Goal: Communication & Community: Answer question/provide support

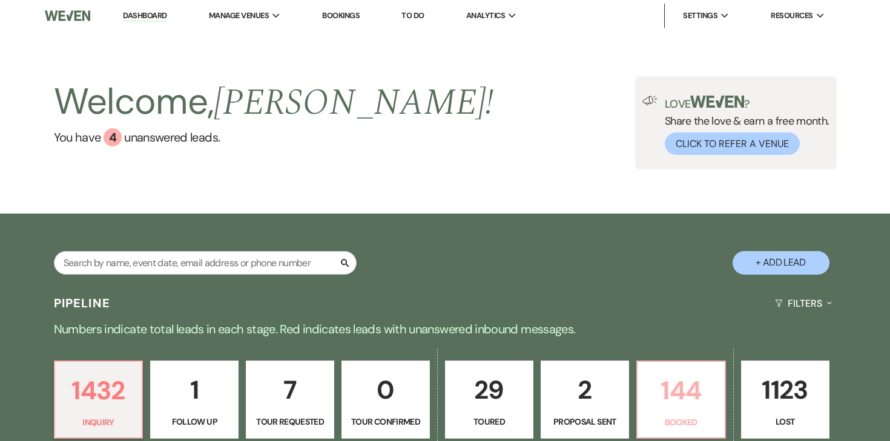
click at [674, 387] on p "144" at bounding box center [681, 391] width 73 height 41
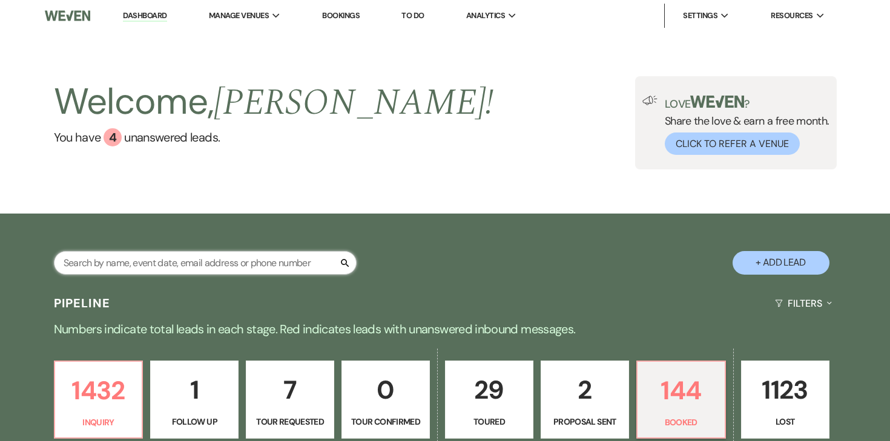
click at [236, 263] on input "text" at bounding box center [205, 263] width 303 height 24
type input "[PERSON_NAME]"
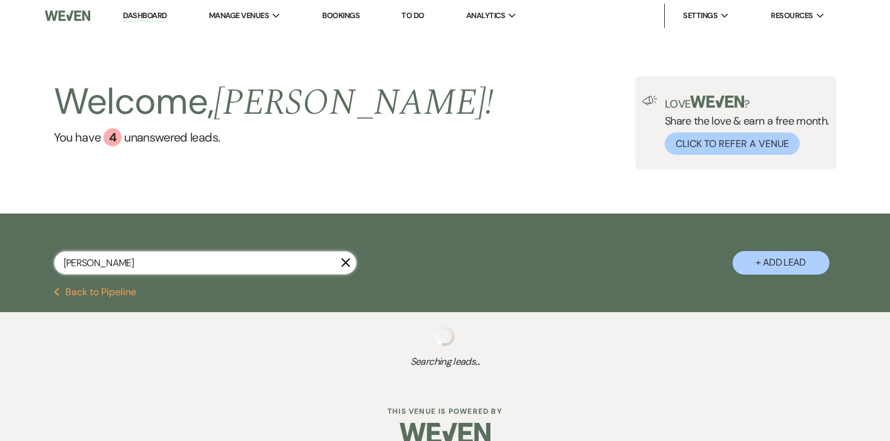
scroll to position [20, 0]
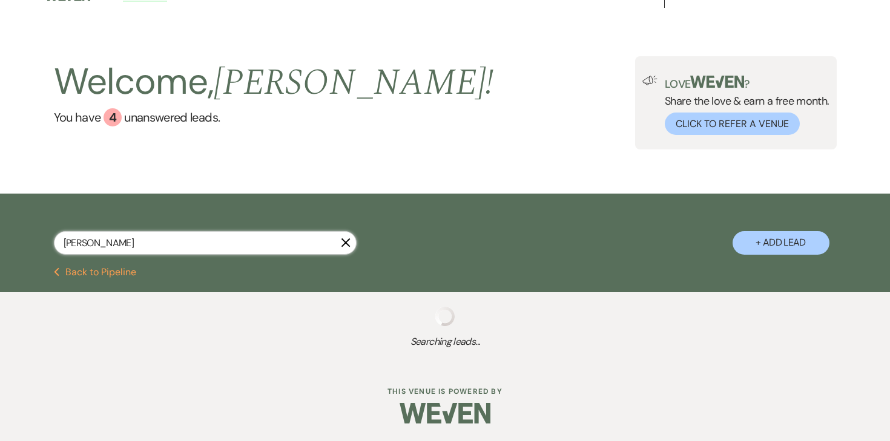
select select "8"
select select "4"
select select "8"
select select "2"
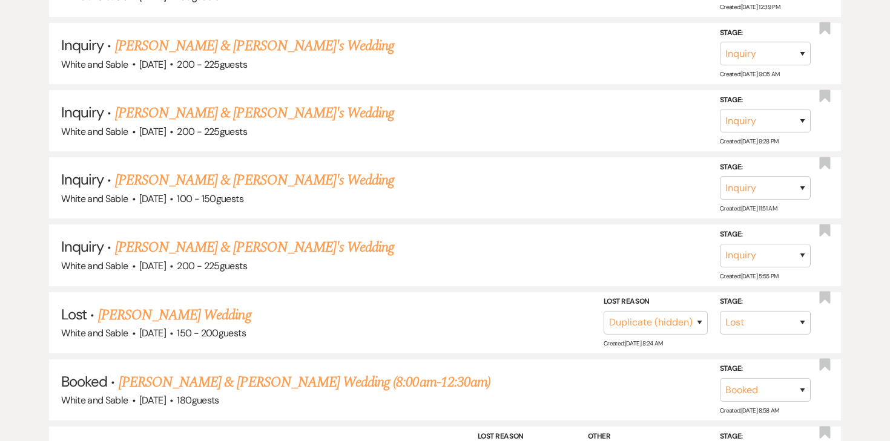
scroll to position [391, 0]
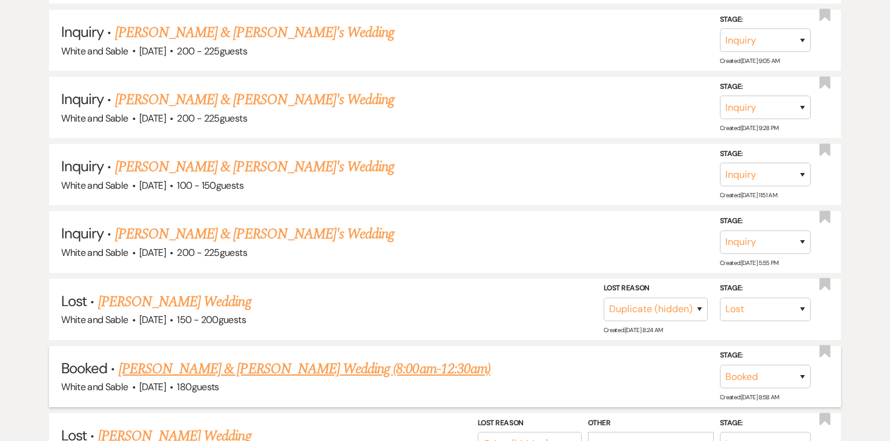
click at [262, 367] on link "[PERSON_NAME] & [PERSON_NAME] Wedding (8:00am-12:30am)" at bounding box center [305, 369] width 372 height 22
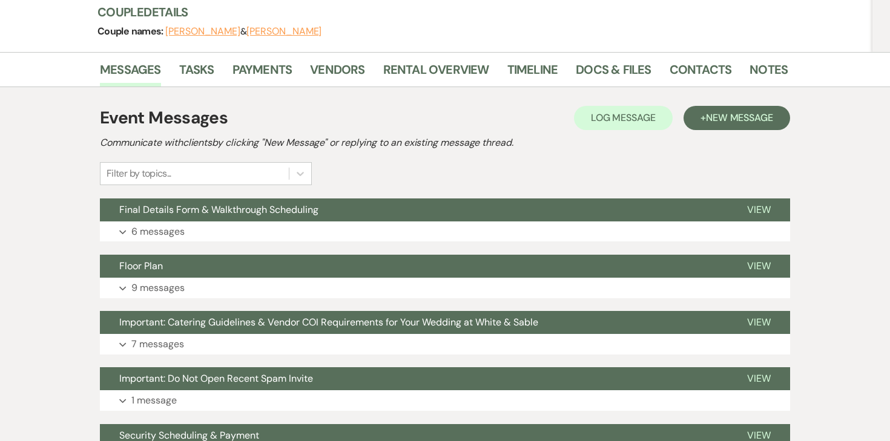
scroll to position [177, 0]
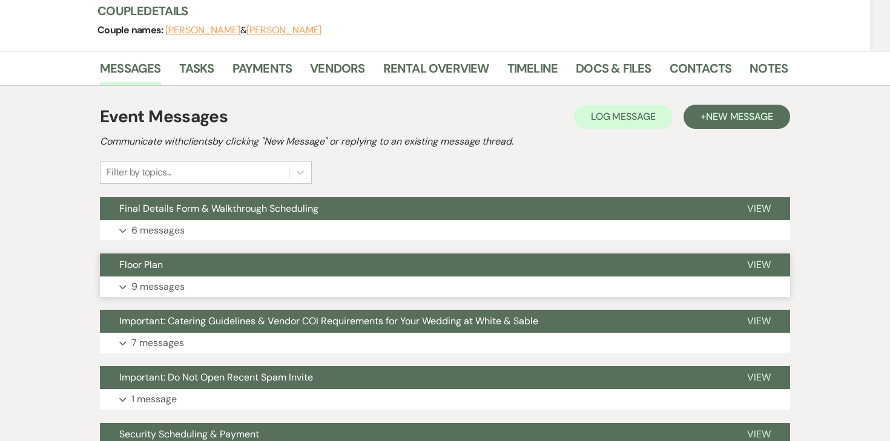
click at [173, 279] on p "9 messages" at bounding box center [157, 287] width 53 height 16
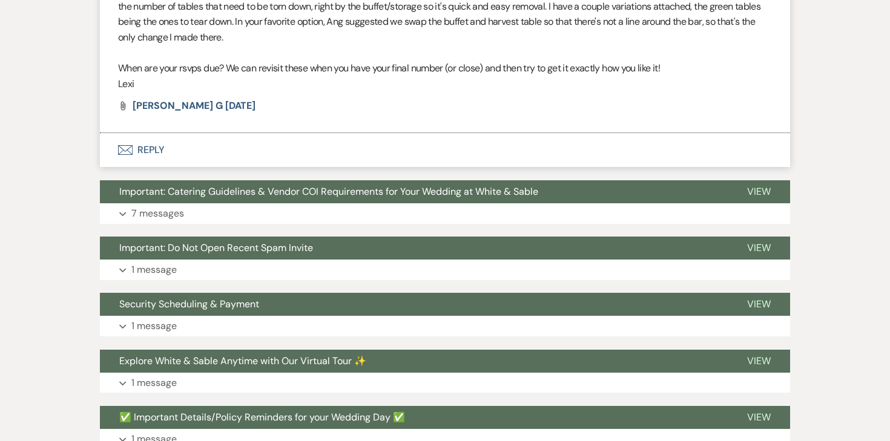
click at [160, 133] on button "Envelope Reply" at bounding box center [445, 150] width 690 height 34
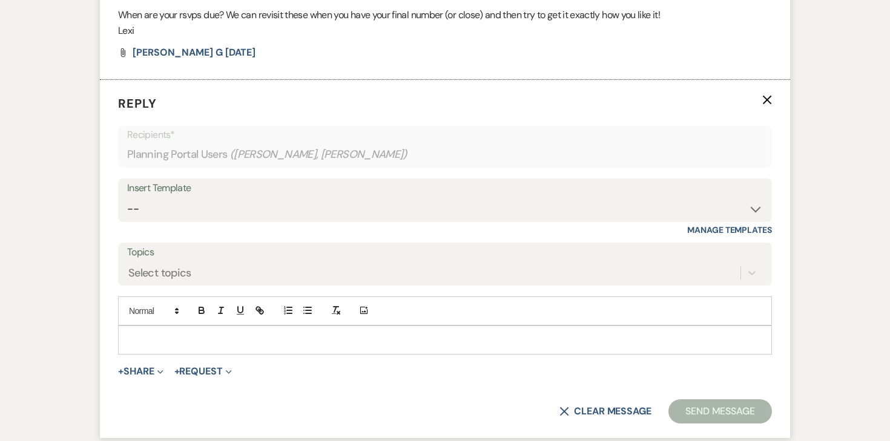
scroll to position [2761, 0]
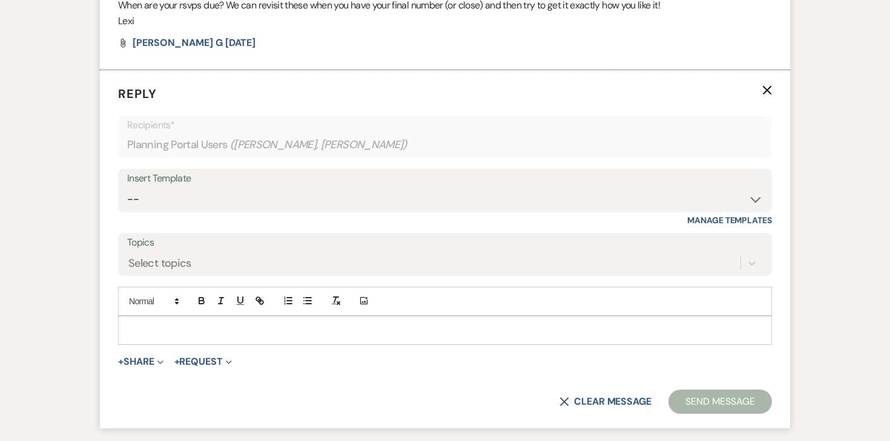
click at [211, 317] on div at bounding box center [445, 331] width 653 height 28
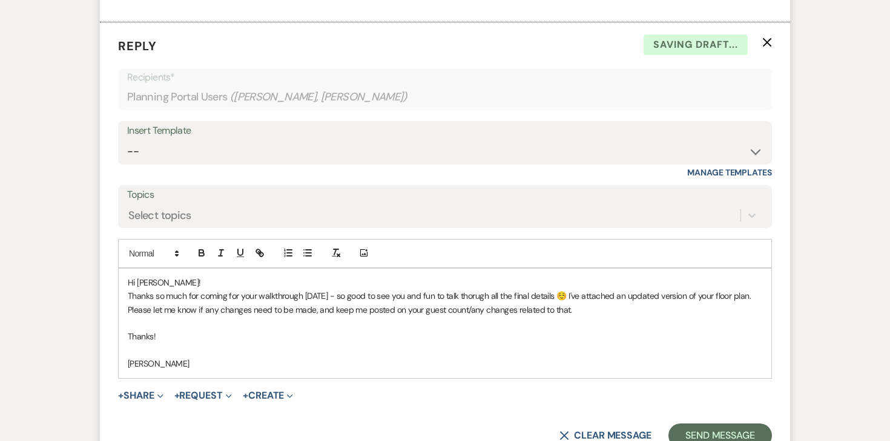
scroll to position [2830, 0]
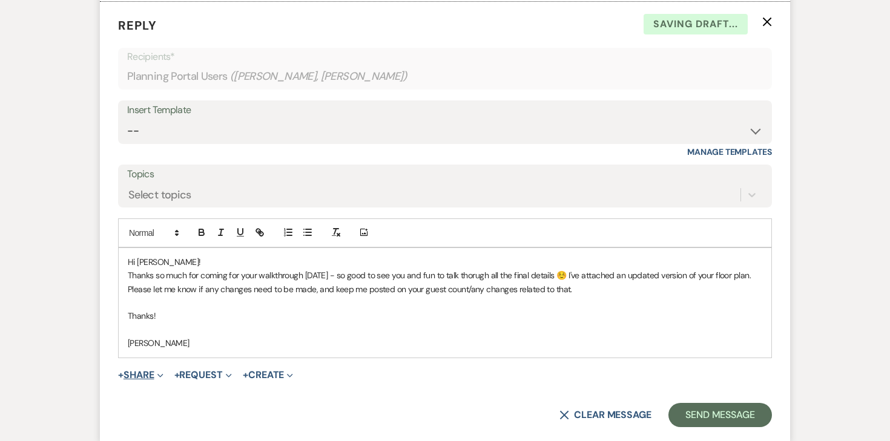
click at [142, 371] on button "+ Share Expand" at bounding box center [140, 376] width 45 height 10
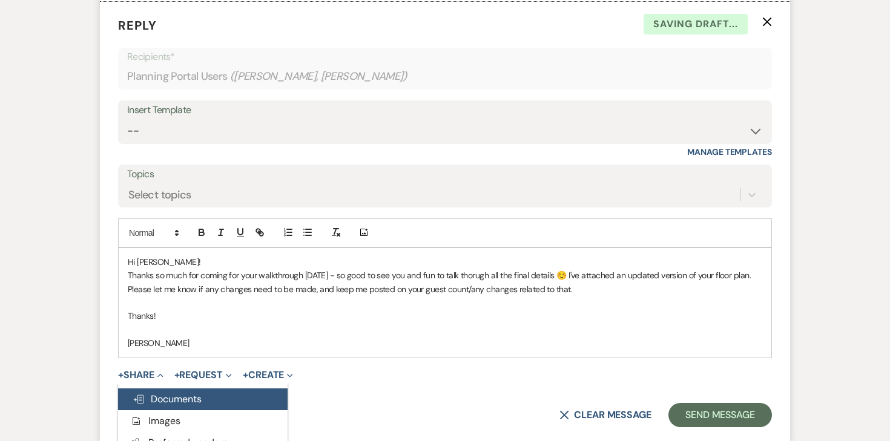
click at [158, 389] on button "Doc Upload Documents" at bounding box center [203, 400] width 170 height 22
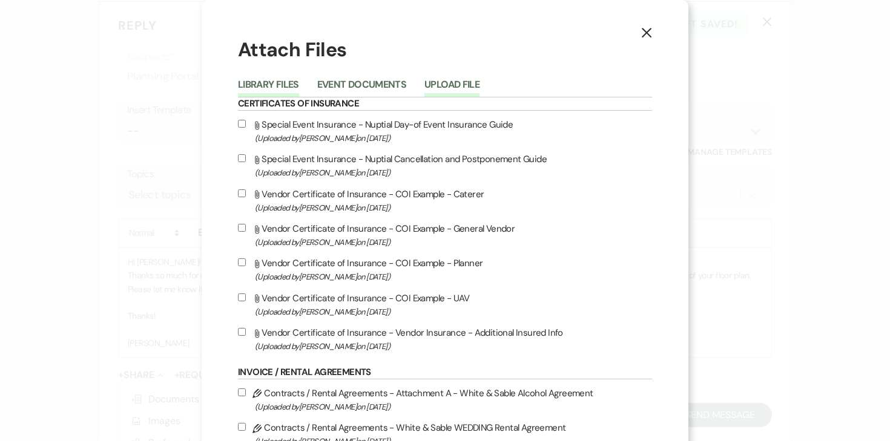
click at [457, 82] on button "Upload File" at bounding box center [451, 88] width 55 height 17
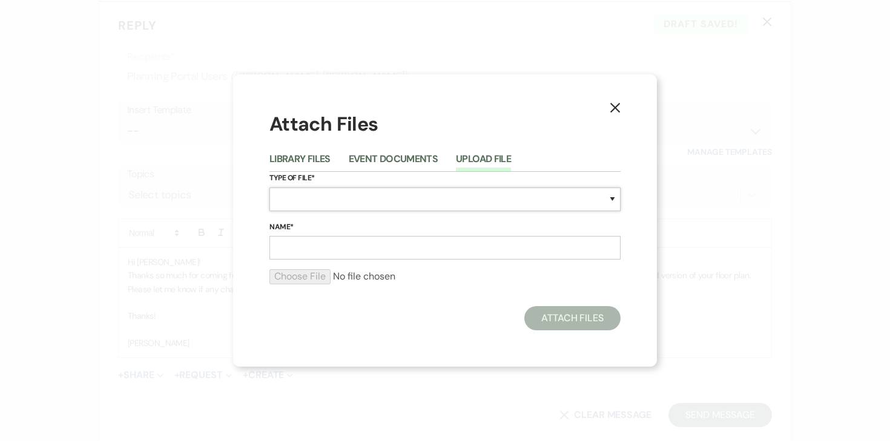
click at [298, 199] on select "Special Event Insurance Vendor Certificate of Insurance Contracts / Rental Agre…" at bounding box center [444, 200] width 351 height 24
select select "24"
click at [269, 188] on select "Special Event Insurance Vendor Certificate of Insurance Contracts / Rental Agre…" at bounding box center [444, 200] width 351 height 24
click at [336, 254] on input "Name*" at bounding box center [444, 248] width 351 height 24
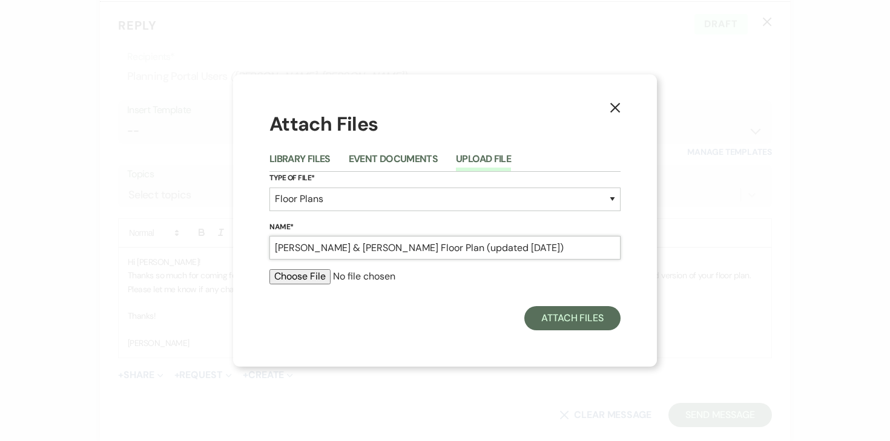
type input "[PERSON_NAME] & [PERSON_NAME] Floor Plan (updated [DATE])"
click at [305, 276] on input "file" at bounding box center [444, 276] width 351 height 15
type input "C:\fakepath\[PERSON_NAME] & [PERSON_NAME] Floor Plan (updated [DATE]).pdf"
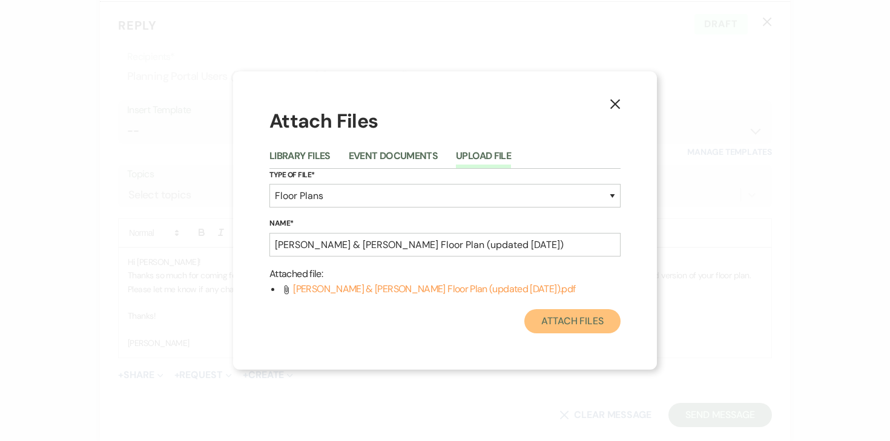
click at [559, 325] on button "Attach Files" at bounding box center [572, 321] width 96 height 24
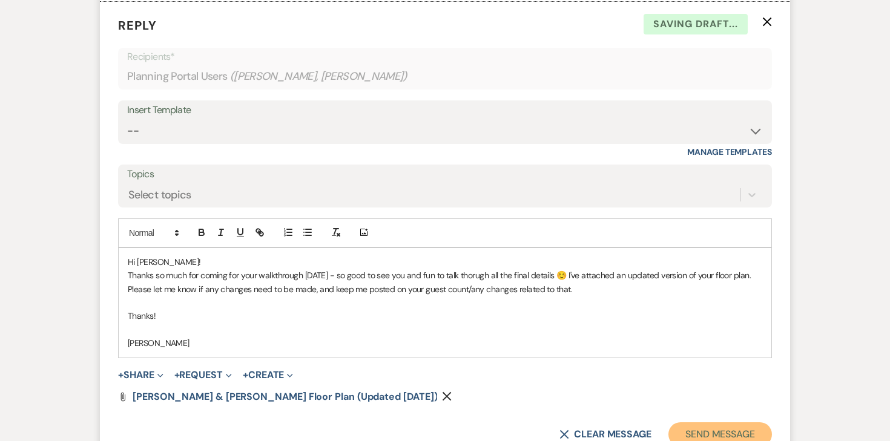
click at [752, 423] on button "Send Message" at bounding box center [721, 435] width 104 height 24
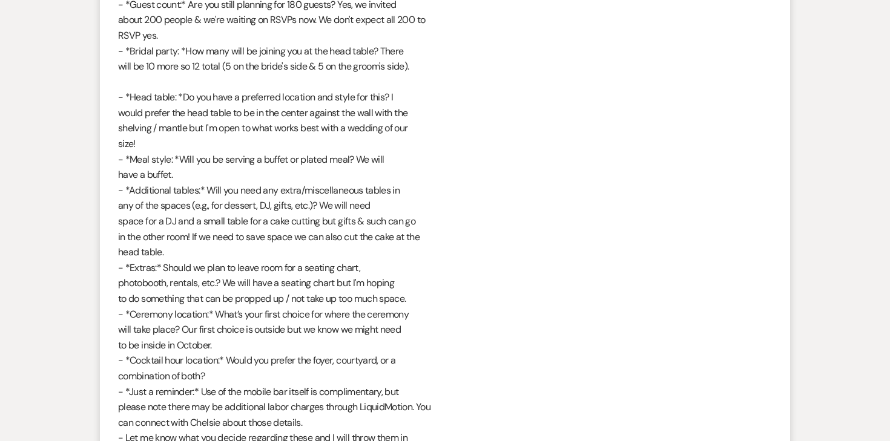
scroll to position [0, 0]
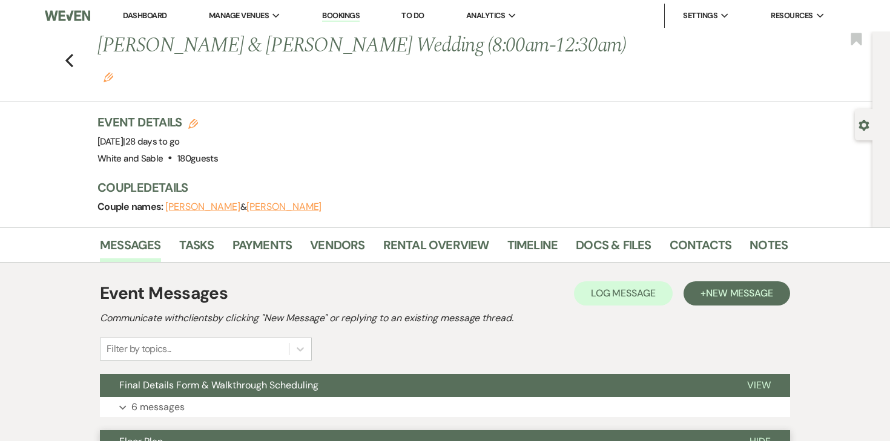
click at [135, 16] on link "Dashboard" at bounding box center [145, 15] width 44 height 10
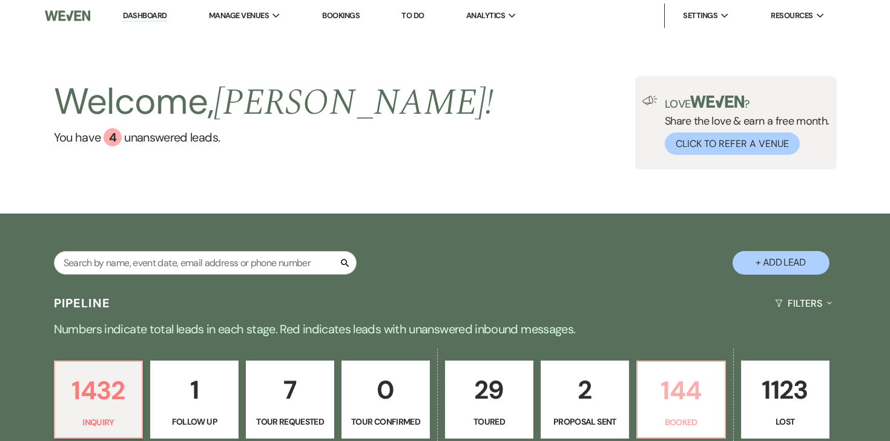
click at [688, 392] on p "144" at bounding box center [681, 391] width 73 height 41
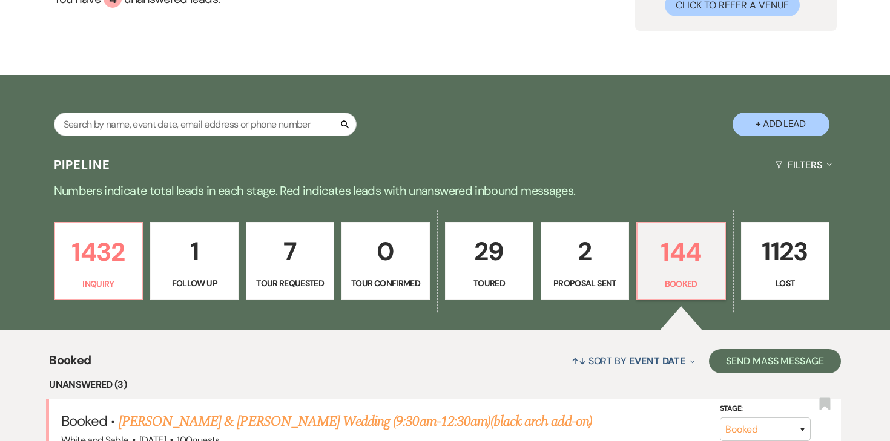
scroll to position [150, 0]
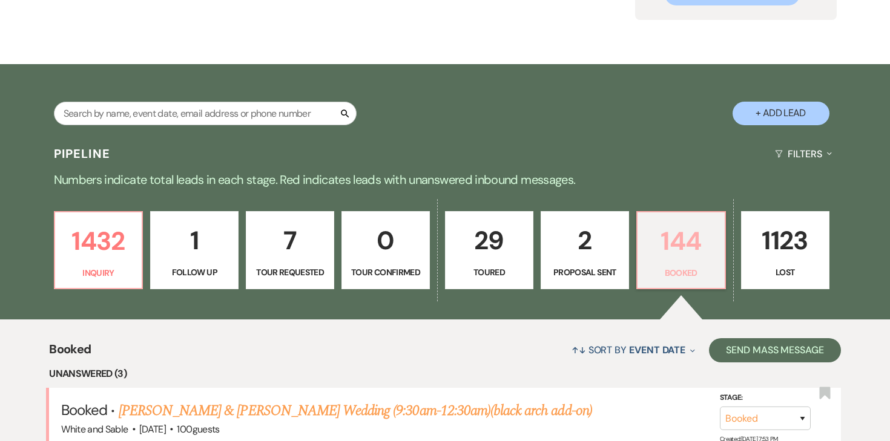
click at [671, 245] on p "144" at bounding box center [681, 241] width 73 height 41
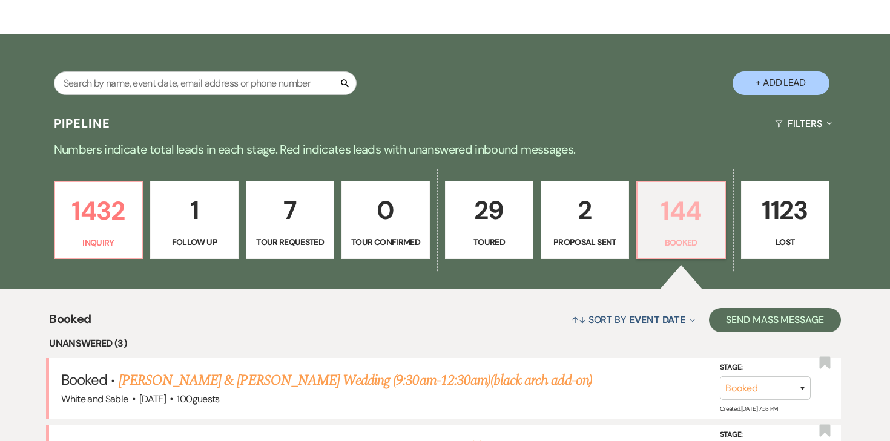
scroll to position [196, 0]
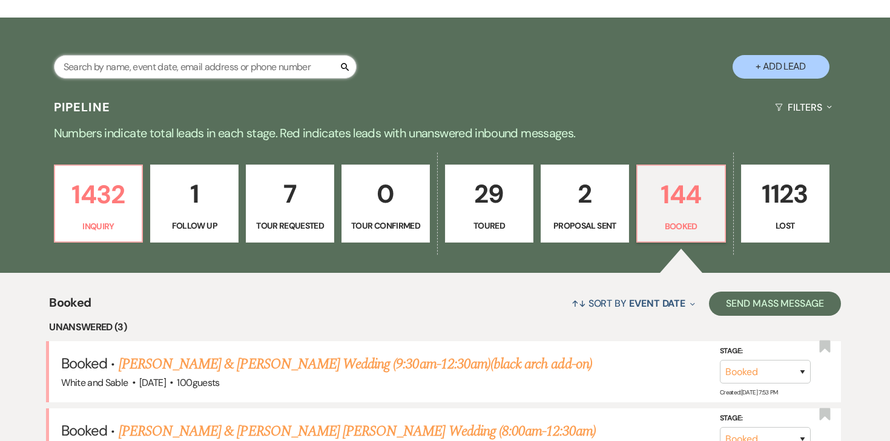
click at [250, 70] on input "text" at bounding box center [205, 67] width 303 height 24
type input "i"
type input "bill"
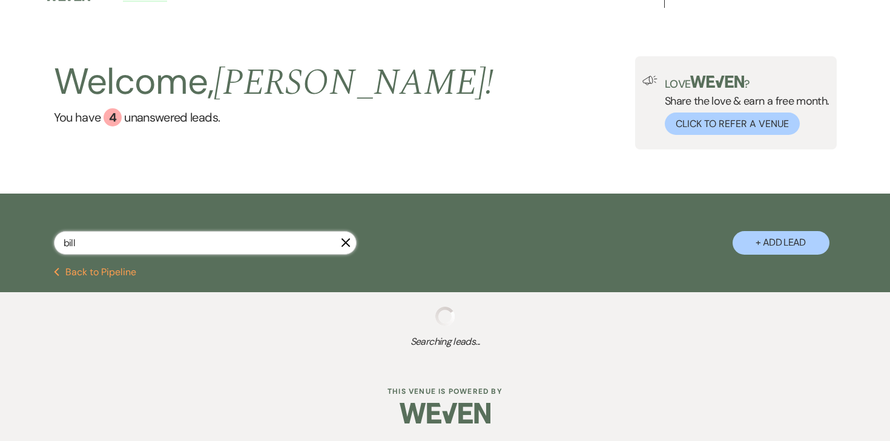
select select "8"
select select "11"
select select "8"
select select "5"
select select "8"
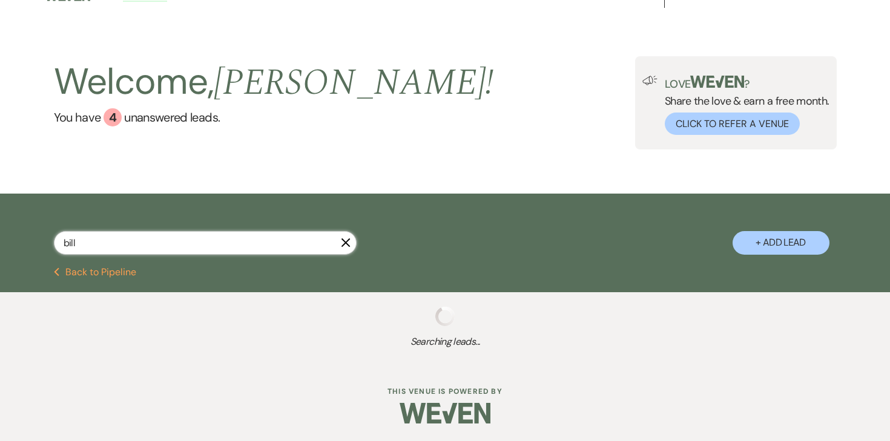
select select "2"
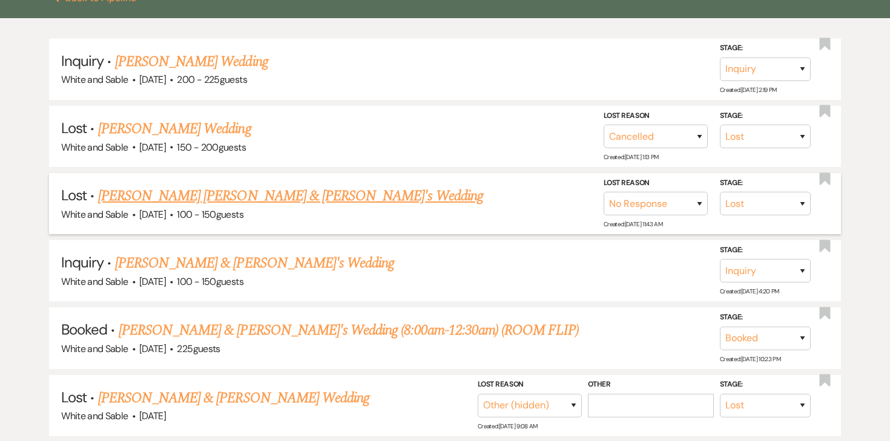
scroll to position [316, 0]
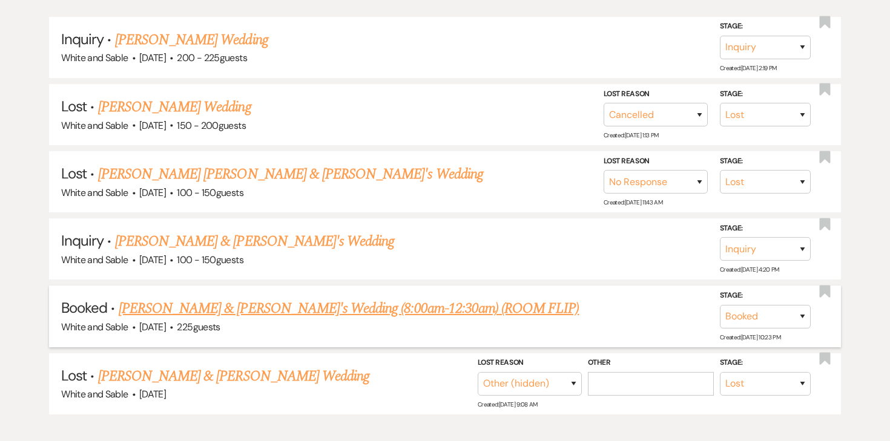
click at [325, 303] on link "[PERSON_NAME] & [PERSON_NAME]'s Wedding (8:00am-12:30am) (ROOM FLIP)" at bounding box center [349, 309] width 461 height 22
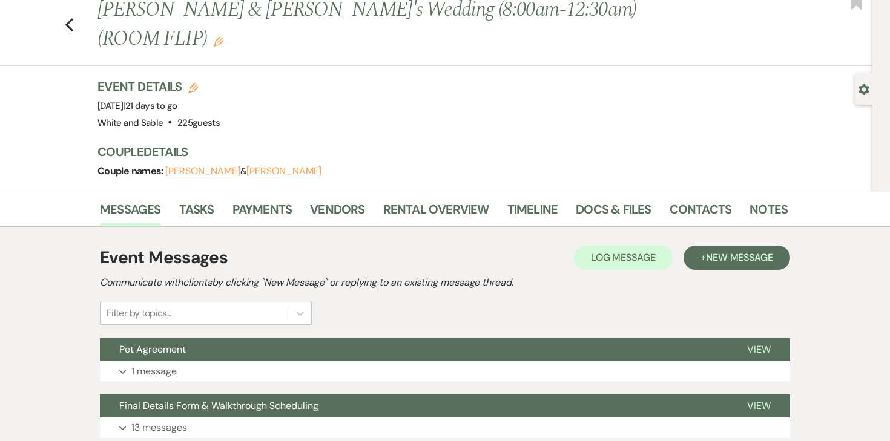
scroll to position [140, 0]
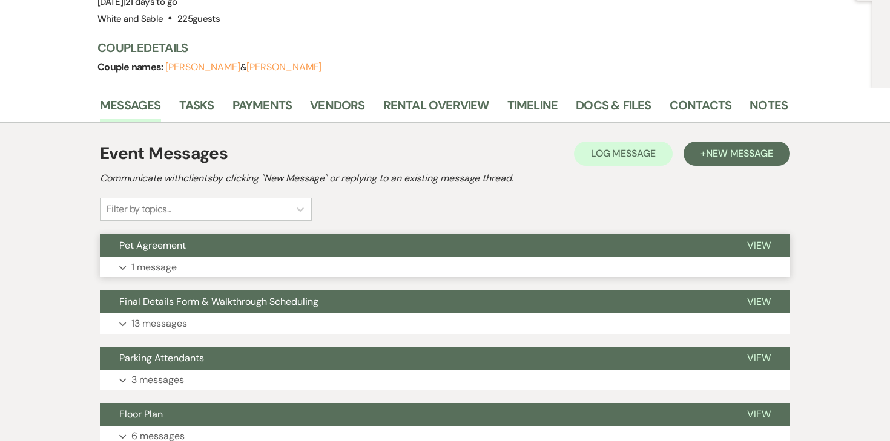
click at [176, 270] on p "1 message" at bounding box center [153, 268] width 45 height 16
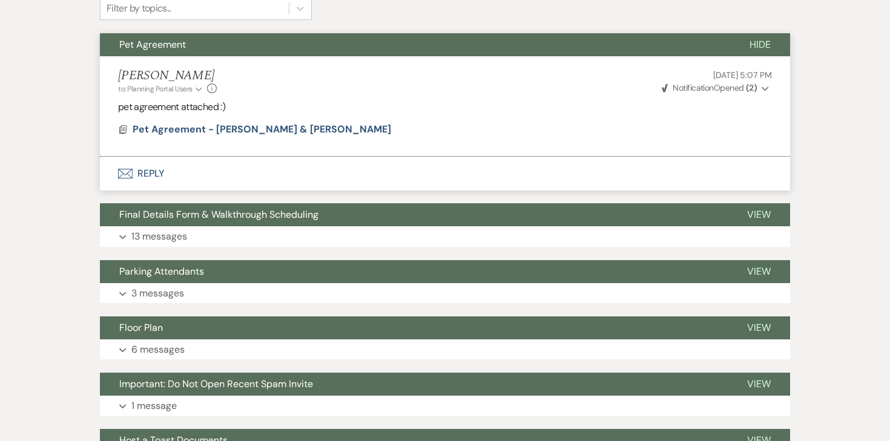
scroll to position [378, 0]
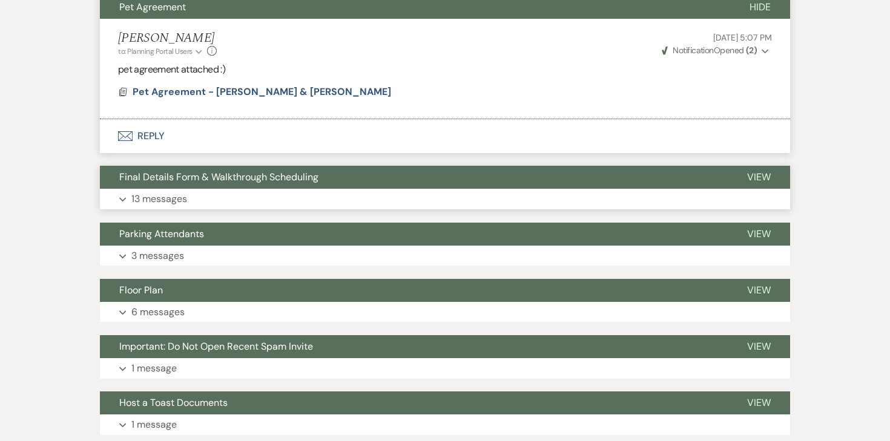
click at [173, 197] on p "13 messages" at bounding box center [159, 199] width 56 height 16
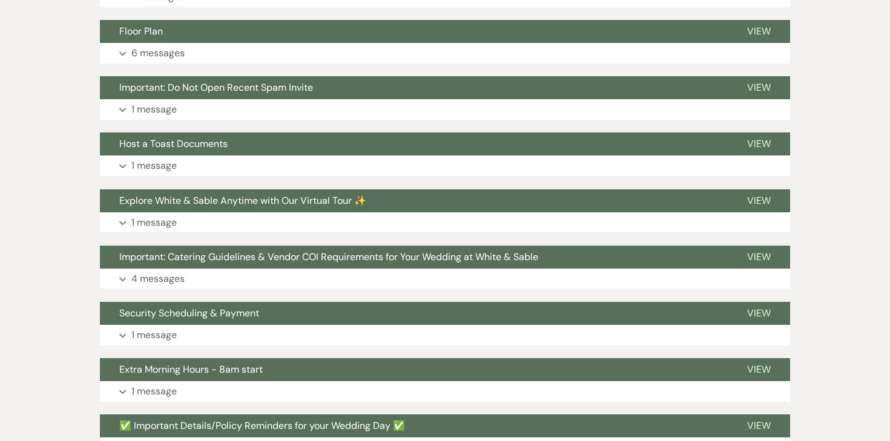
scroll to position [2549, 0]
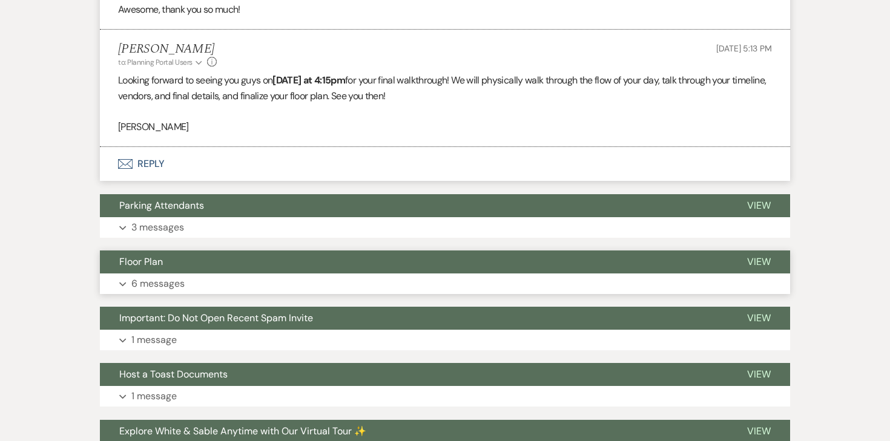
click at [163, 274] on button "Floor Plan" at bounding box center [414, 262] width 628 height 23
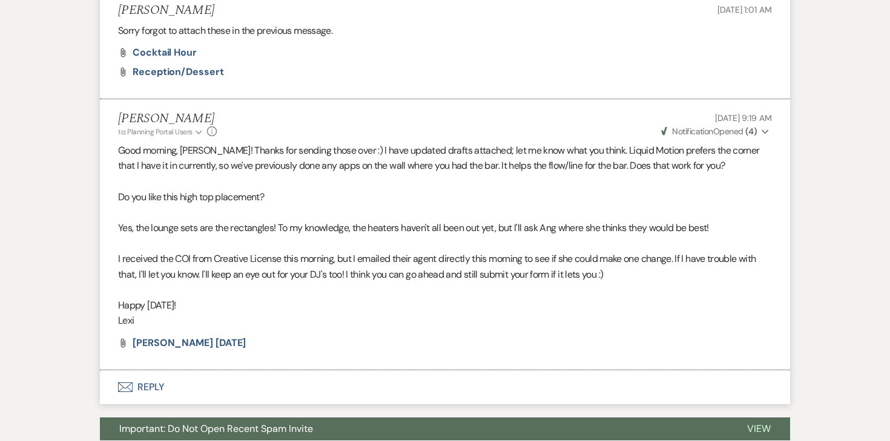
scroll to position [4264, 0]
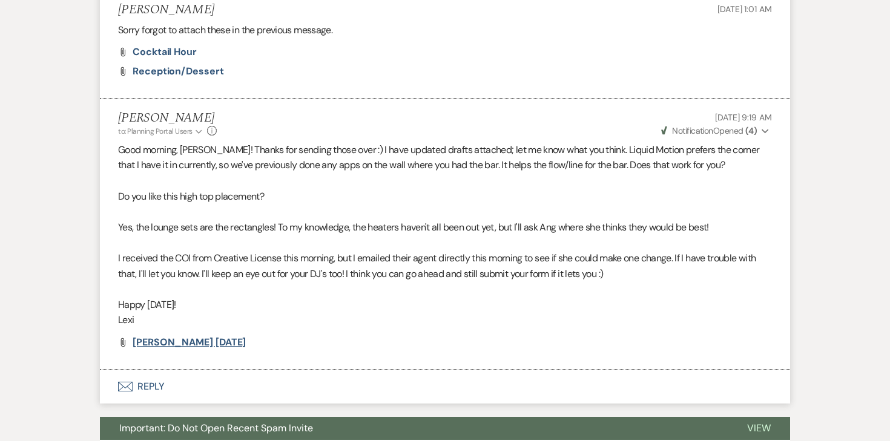
click at [162, 349] on span "[PERSON_NAME] [DATE]" at bounding box center [189, 342] width 113 height 13
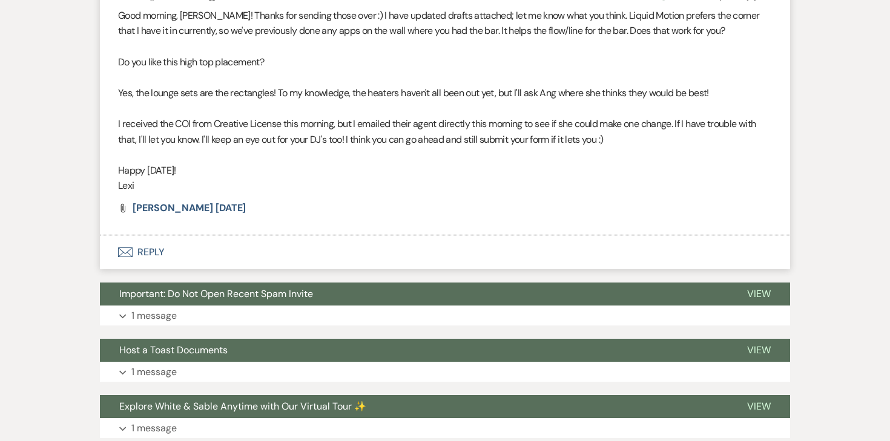
click at [156, 269] on button "Envelope Reply" at bounding box center [445, 253] width 690 height 34
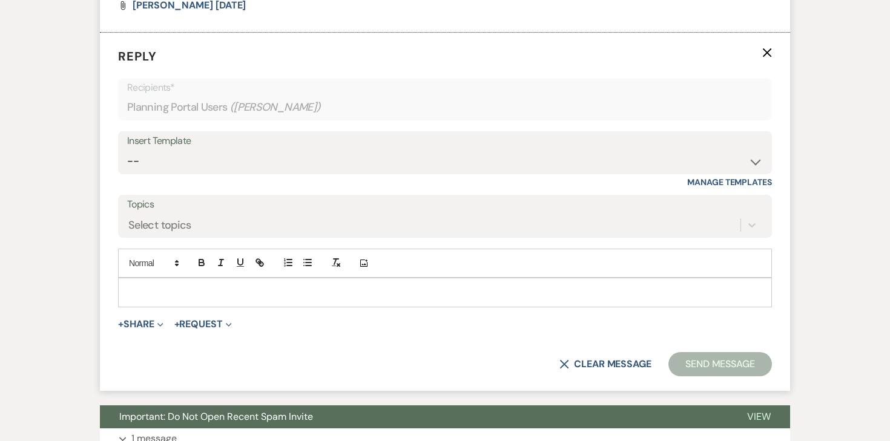
scroll to position [4608, 0]
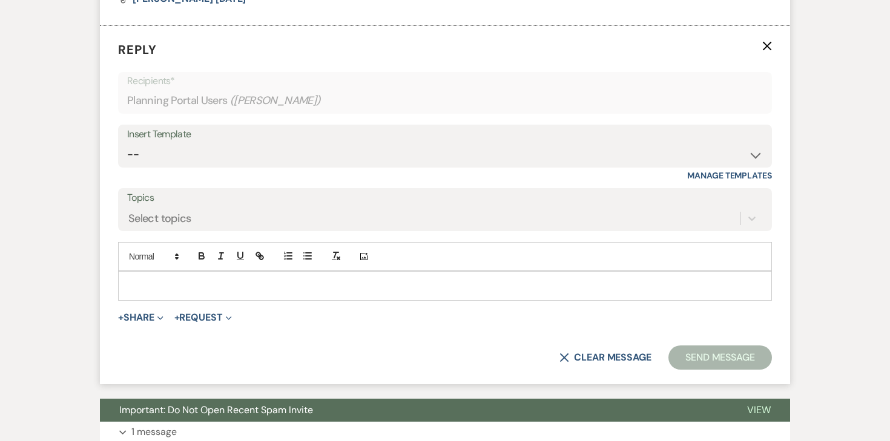
click at [196, 293] on div at bounding box center [445, 286] width 653 height 28
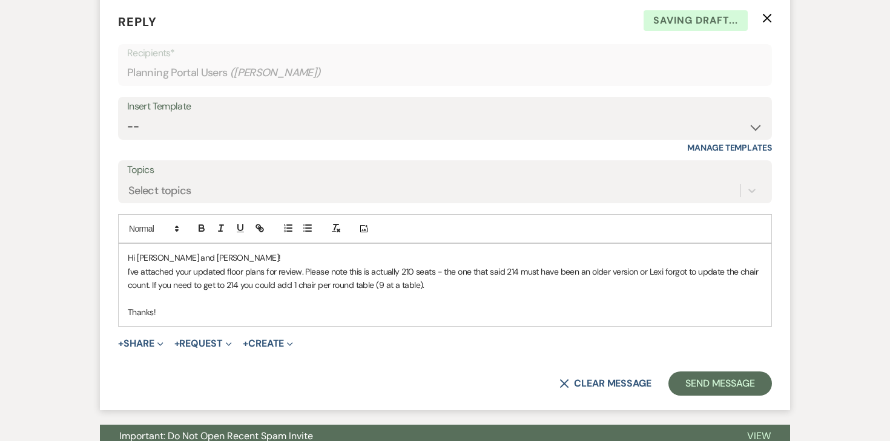
scroll to position [4649, 0]
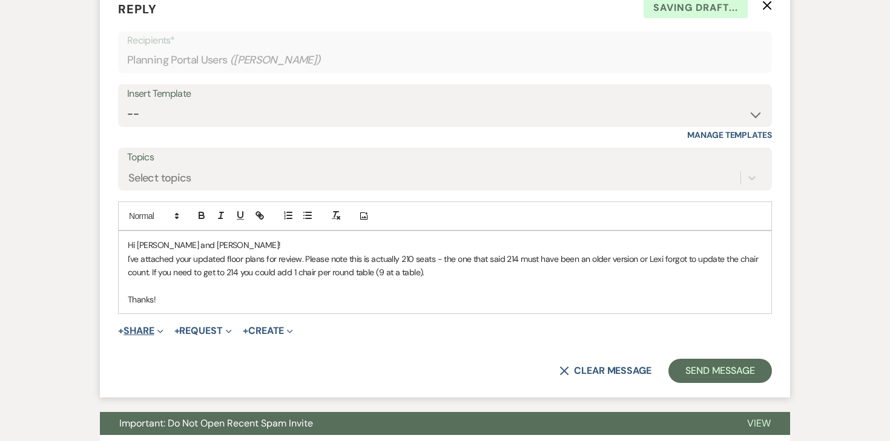
click at [141, 336] on button "+ Share Expand" at bounding box center [140, 331] width 45 height 10
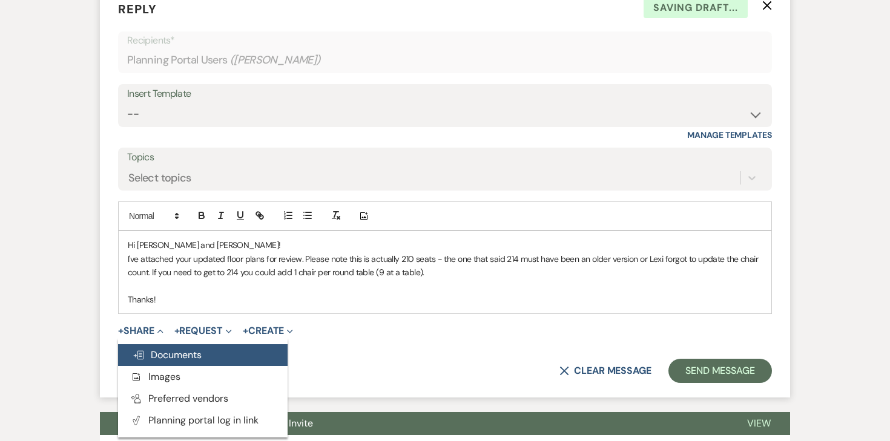
click at [150, 363] on button "Doc Upload Documents" at bounding box center [203, 356] width 170 height 22
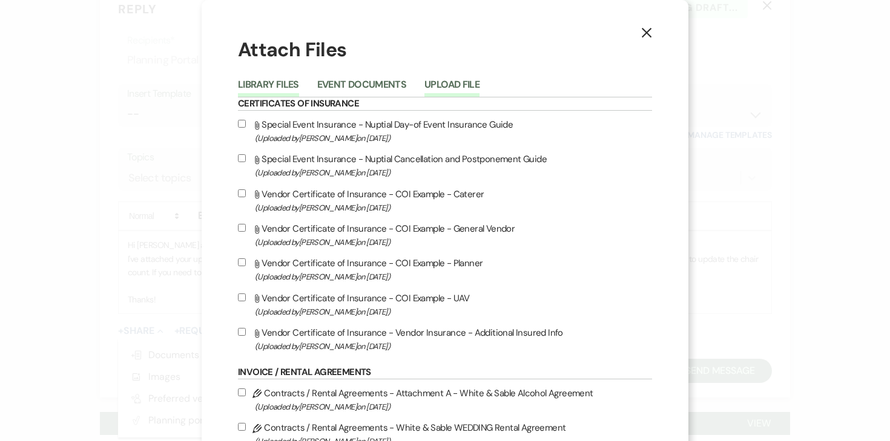
click at [443, 91] on button "Upload File" at bounding box center [451, 88] width 55 height 17
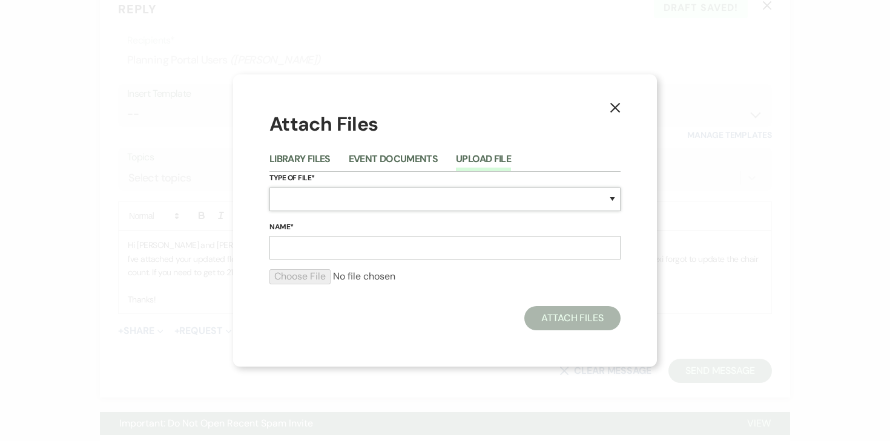
click at [315, 202] on select "Special Event Insurance Vendor Certificate of Insurance Contracts / Rental Agre…" at bounding box center [444, 200] width 351 height 24
select select "24"
click at [269, 188] on select "Special Event Insurance Vendor Certificate of Insurance Contracts / Rental Agre…" at bounding box center [444, 200] width 351 height 24
click at [338, 246] on input "Name*" at bounding box center [444, 248] width 351 height 24
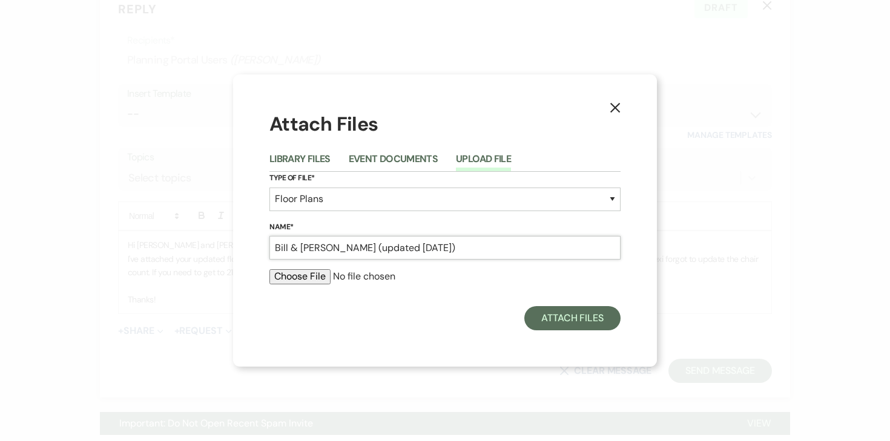
type input "Bill & [PERSON_NAME] (updated [DATE])"
click at [286, 284] on div at bounding box center [444, 281] width 351 height 24
click at [288, 276] on input "file" at bounding box center [444, 276] width 351 height 15
type input "C:\fakepath\Bill & [PERSON_NAME] Floor Plan (updated [DATE]).pdf"
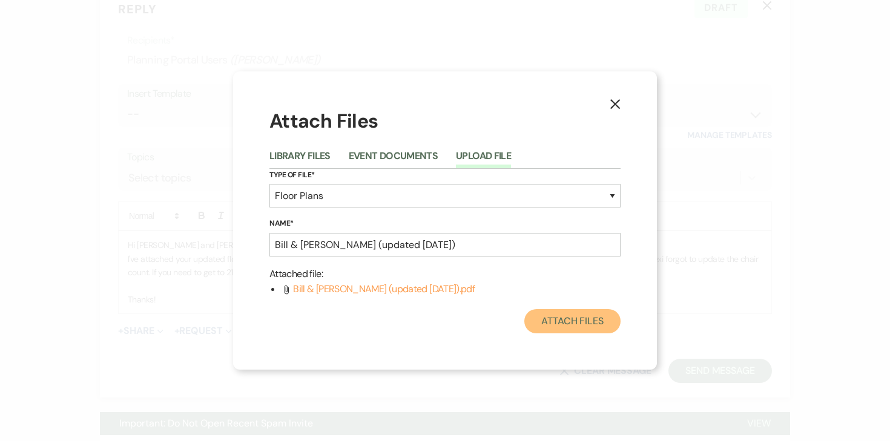
click at [550, 317] on button "Attach Files" at bounding box center [572, 321] width 96 height 24
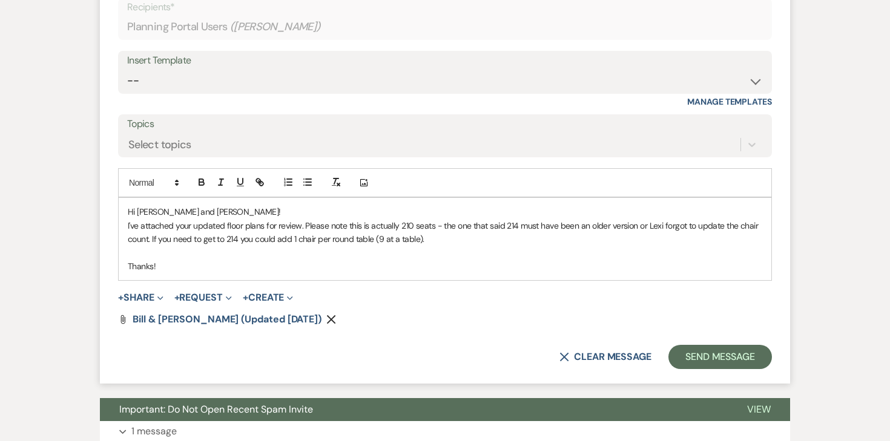
scroll to position [4686, 0]
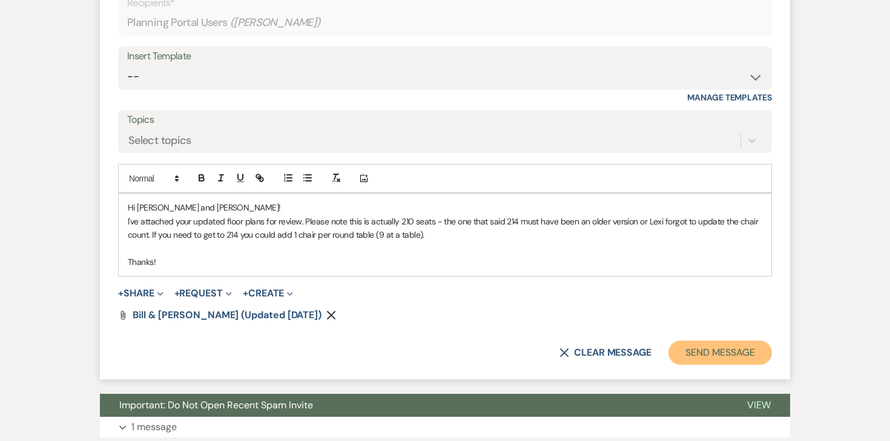
click at [693, 365] on button "Send Message" at bounding box center [721, 353] width 104 height 24
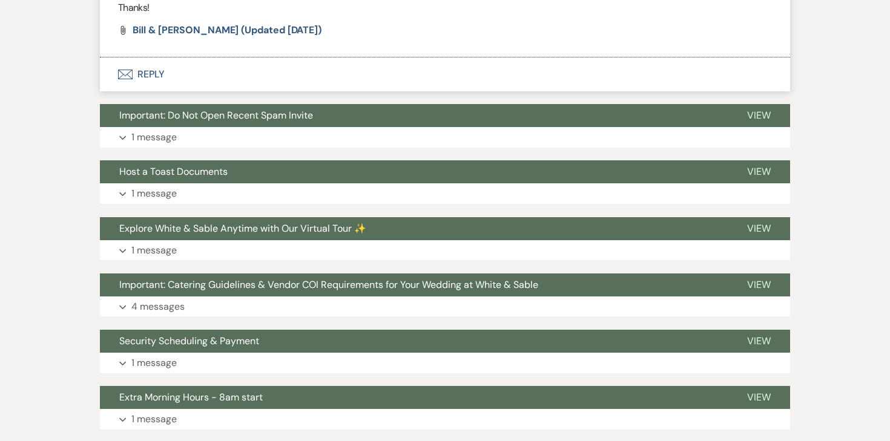
scroll to position [4651, 0]
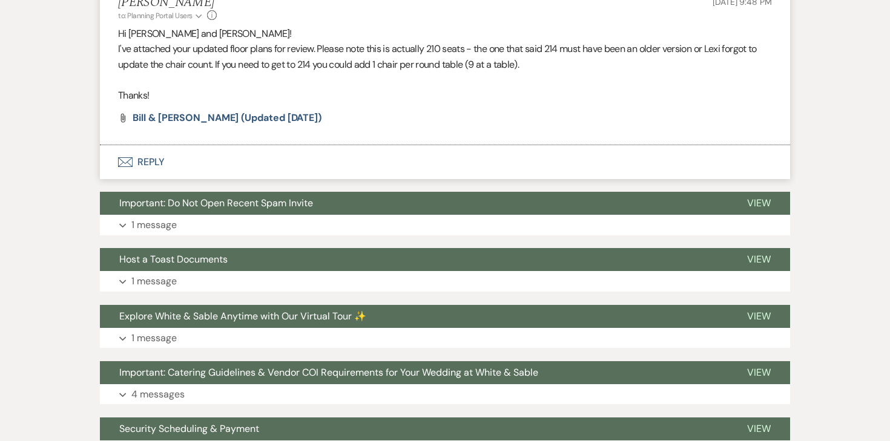
click at [149, 175] on button "Envelope Reply" at bounding box center [445, 162] width 690 height 34
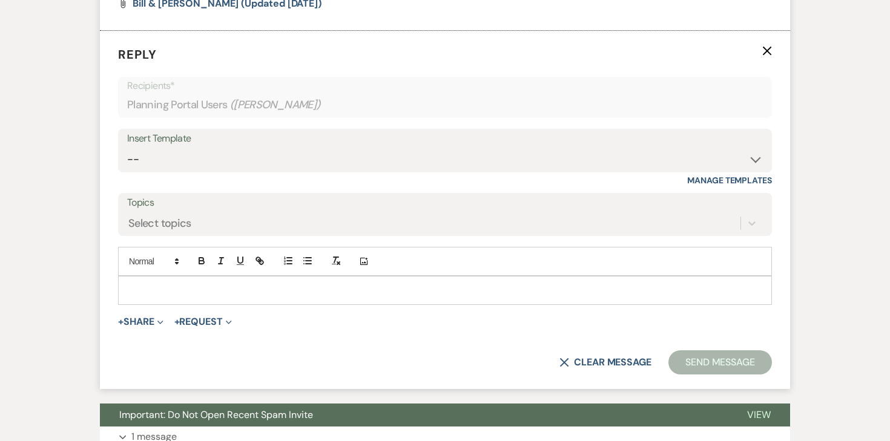
scroll to position [4770, 0]
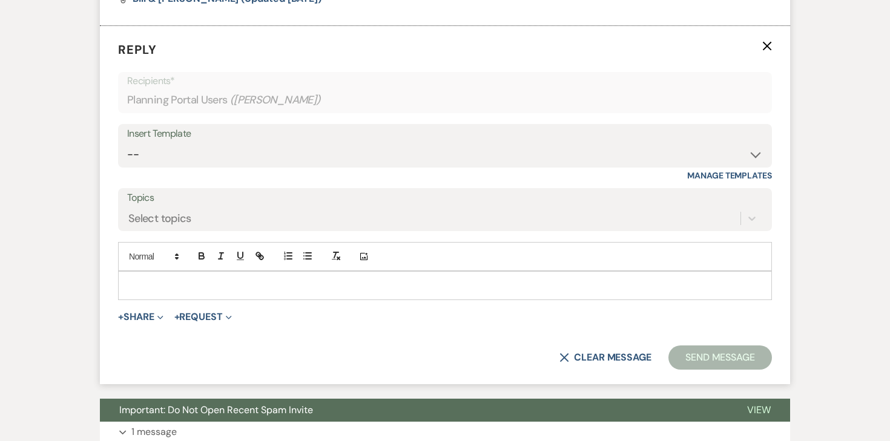
click at [277, 271] on div "Add Photo" at bounding box center [445, 256] width 654 height 29
click at [260, 292] on p at bounding box center [445, 285] width 635 height 13
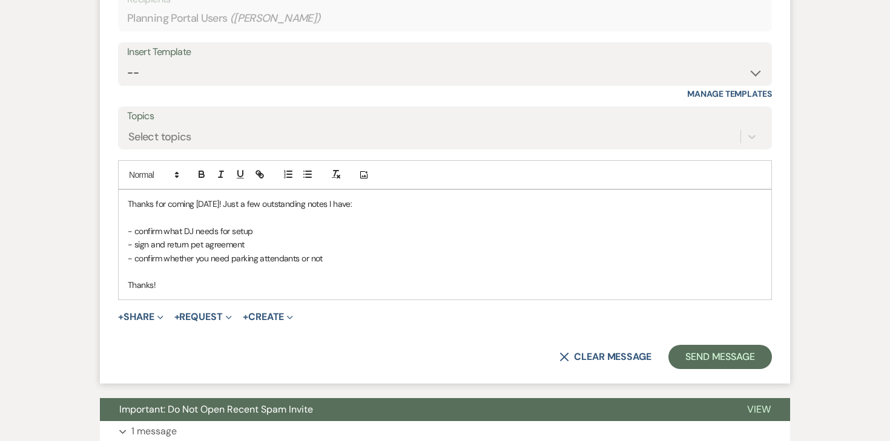
scroll to position [4856, 0]
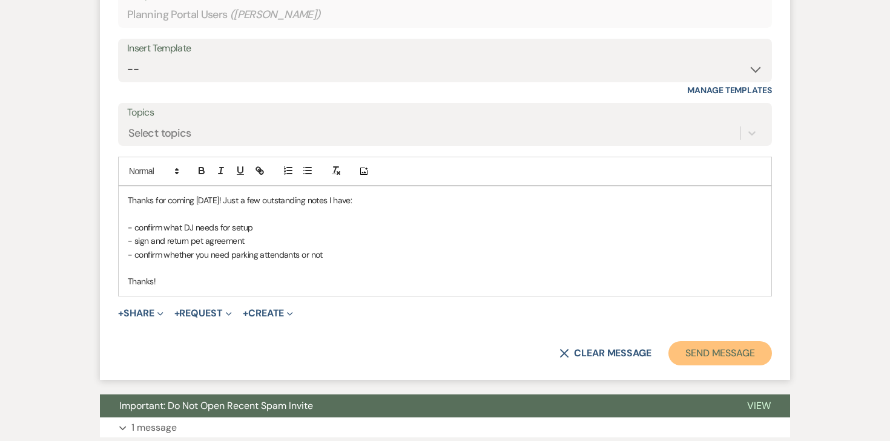
click at [687, 359] on button "Send Message" at bounding box center [721, 354] width 104 height 24
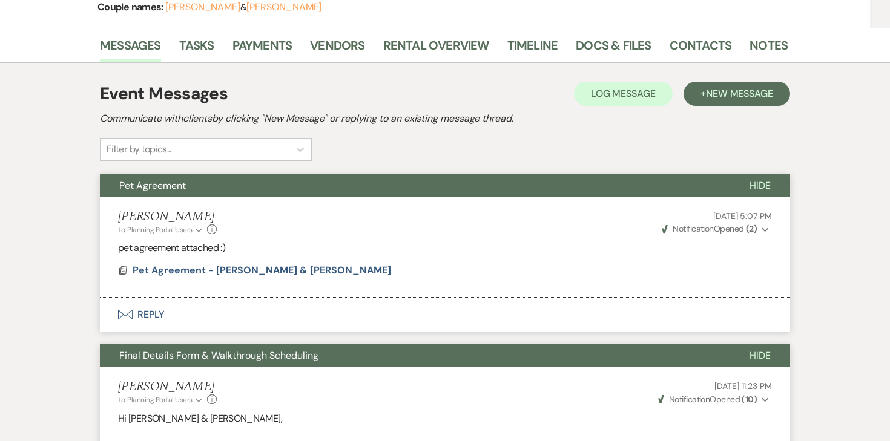
scroll to position [0, 0]
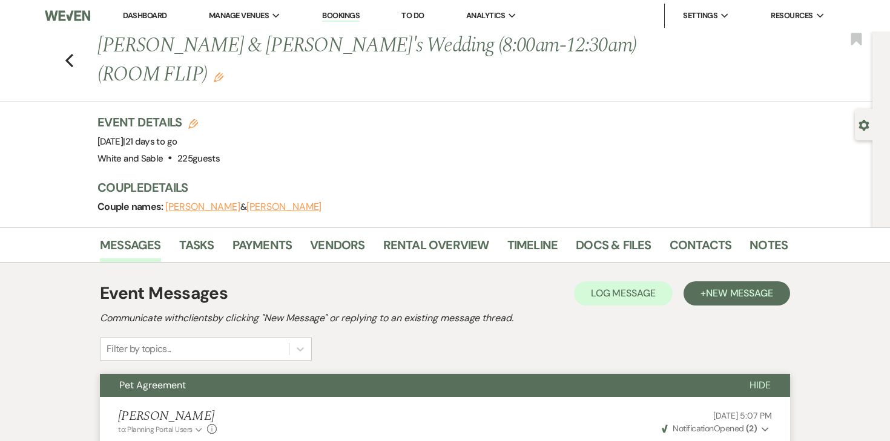
click at [144, 5] on li "Dashboard" at bounding box center [145, 16] width 56 height 24
click at [144, 17] on link "Dashboard" at bounding box center [145, 15] width 44 height 10
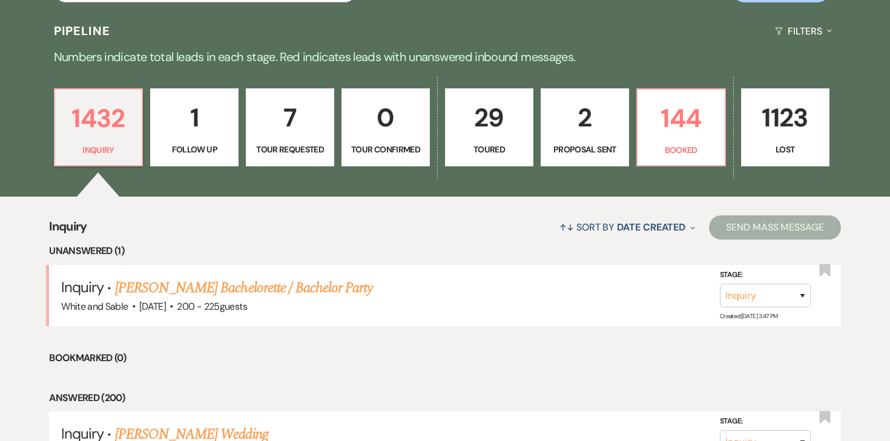
scroll to position [291, 0]
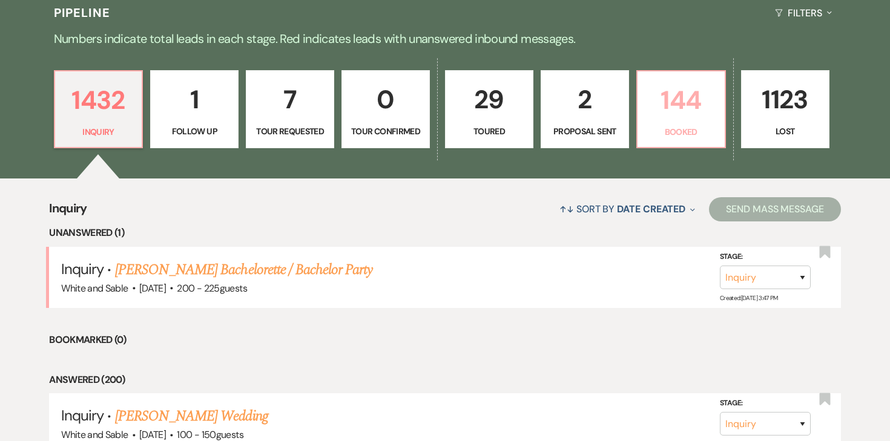
click at [708, 114] on p "144" at bounding box center [681, 100] width 73 height 41
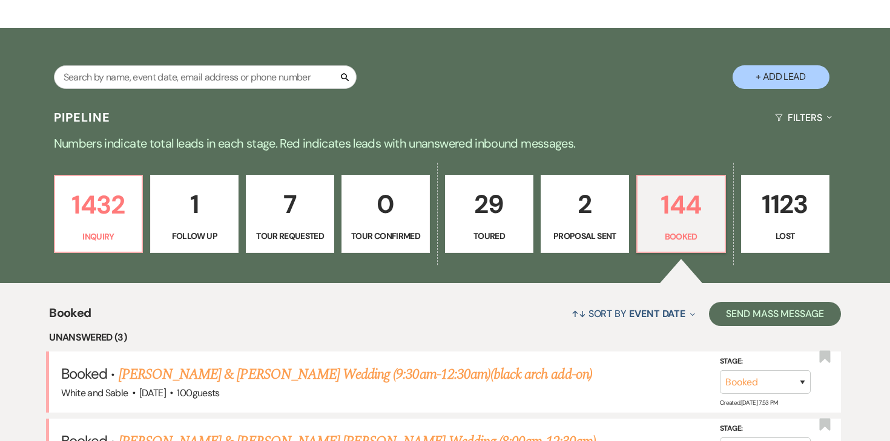
scroll to position [199, 0]
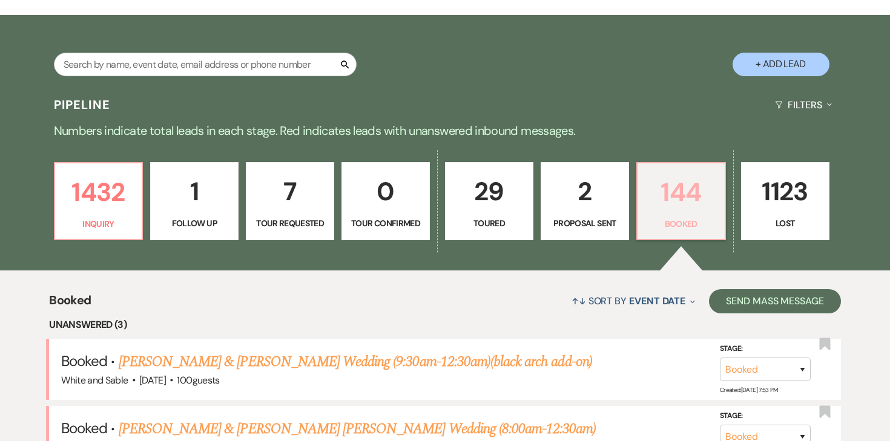
click at [672, 200] on p "144" at bounding box center [681, 192] width 73 height 41
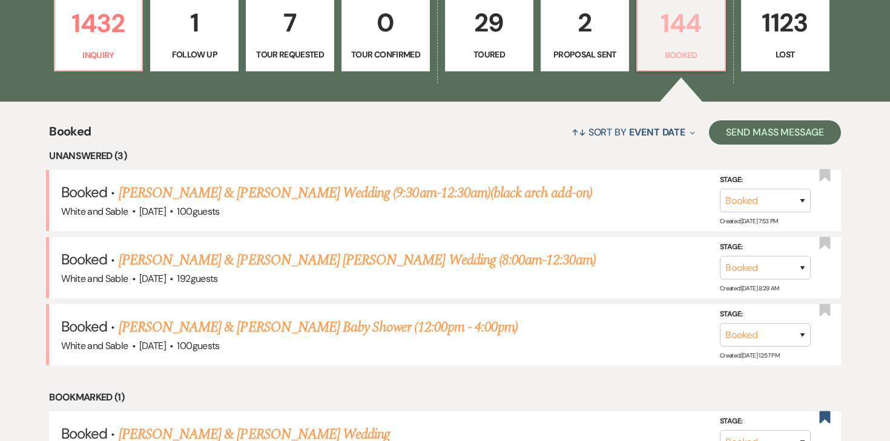
scroll to position [380, 0]
